Goal: Navigation & Orientation: Understand site structure

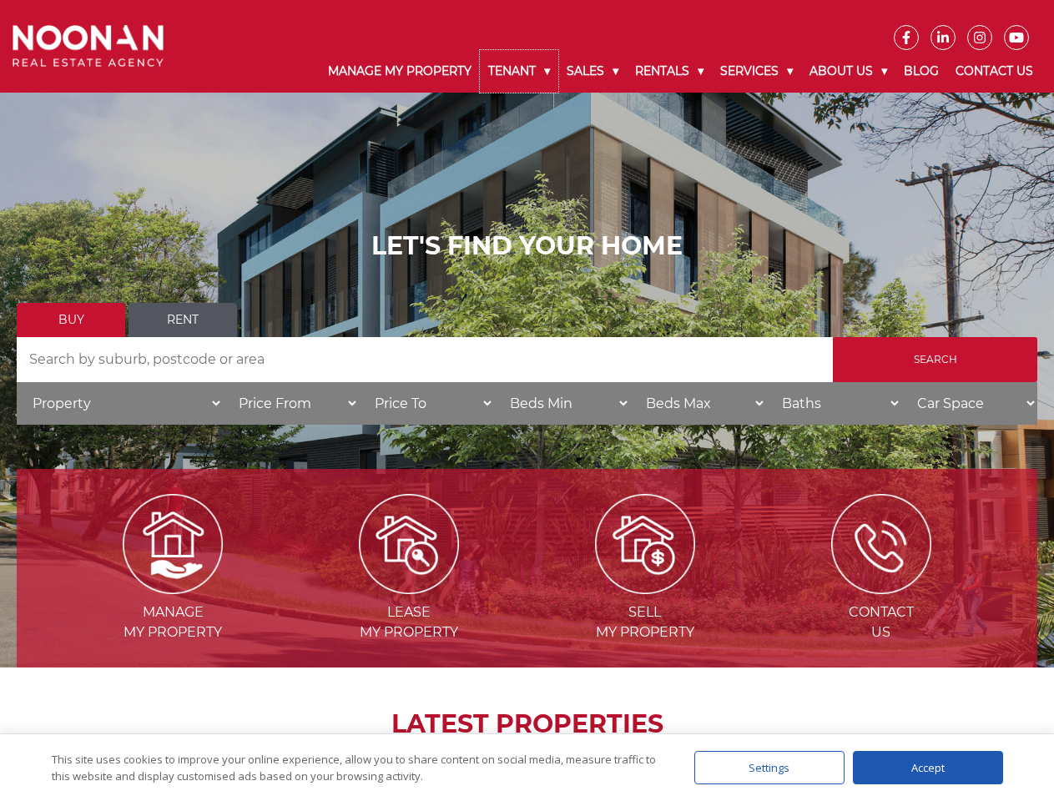
click at [519, 71] on link "Tenant" at bounding box center [519, 71] width 78 height 43
click at [593, 71] on link "Sales" at bounding box center [592, 71] width 68 height 43
click at [670, 71] on link "Rentals" at bounding box center [668, 71] width 85 height 43
click at [758, 71] on link "Services" at bounding box center [756, 71] width 89 height 43
click at [850, 71] on link "About Us" at bounding box center [848, 71] width 94 height 43
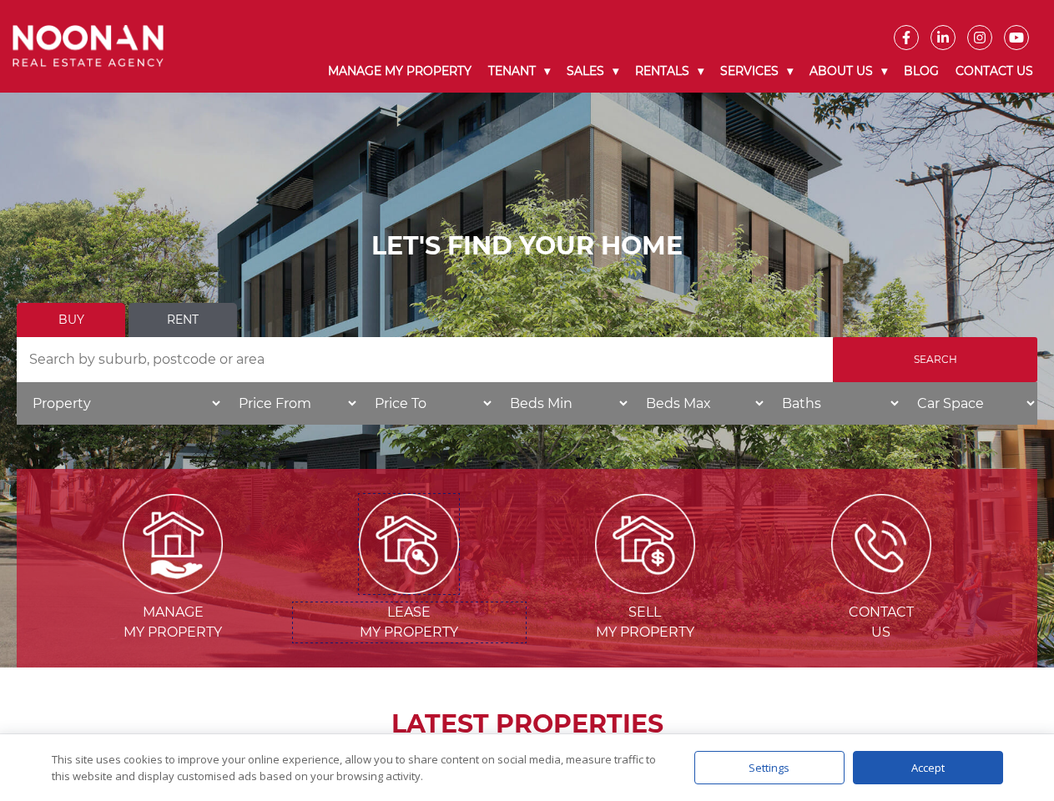
click at [409, 587] on img at bounding box center [409, 544] width 100 height 100
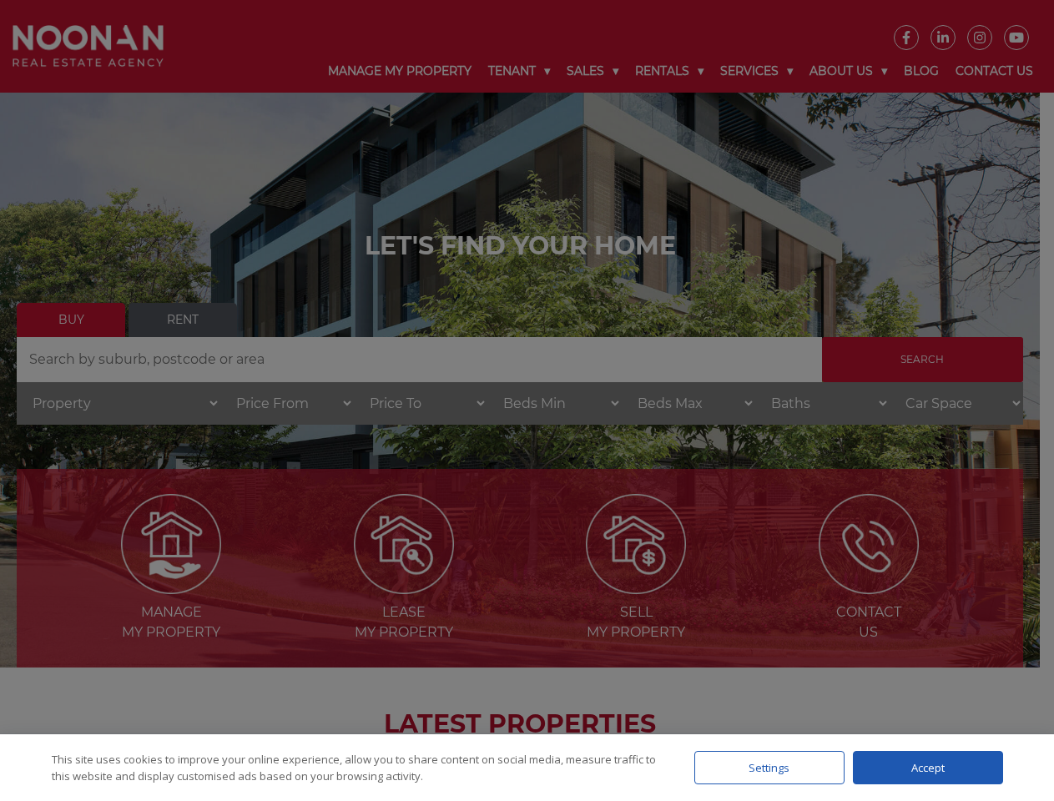
click at [769, 767] on div "Settings" at bounding box center [769, 767] width 150 height 33
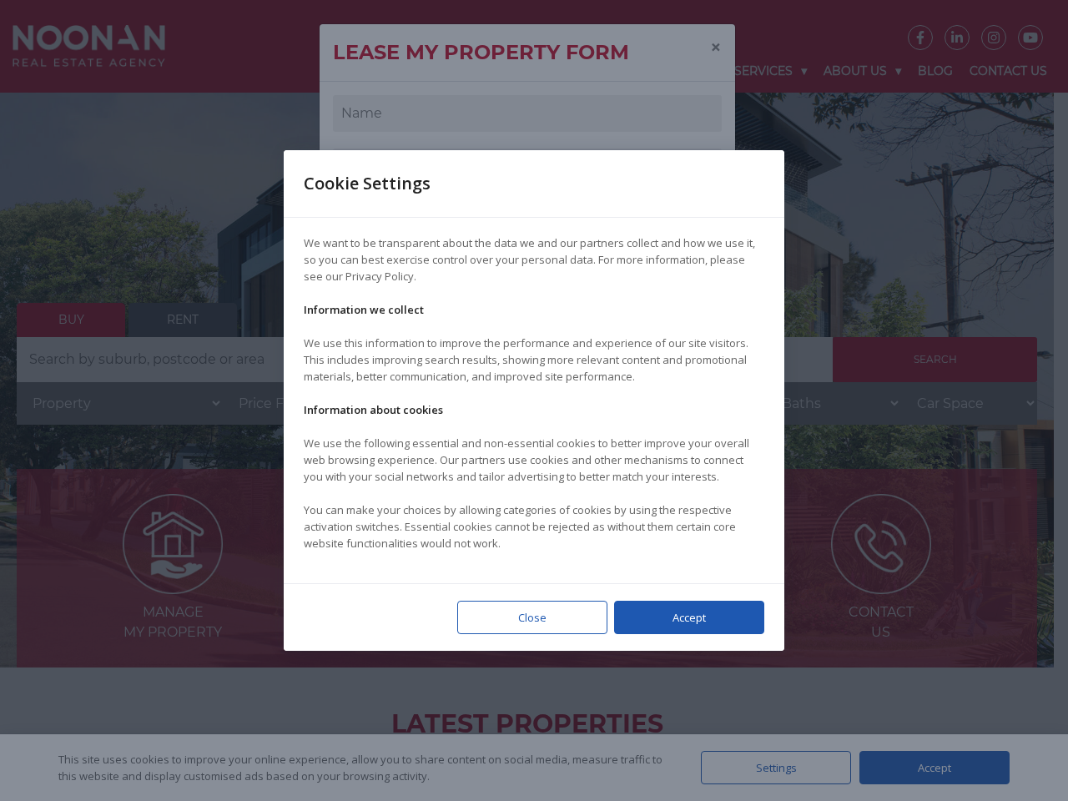
click at [928, 767] on div at bounding box center [534, 400] width 1068 height 801
